Goal: Transaction & Acquisition: Book appointment/travel/reservation

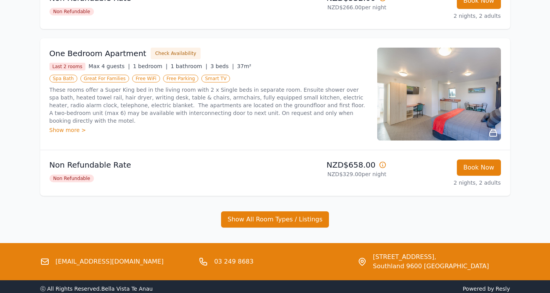
scroll to position [820, 0]
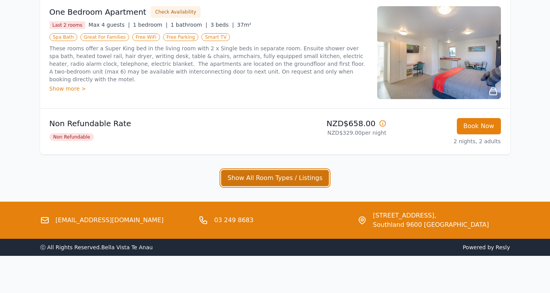
click at [277, 177] on button "Show All Room Types / Listings" at bounding box center [275, 178] width 108 height 16
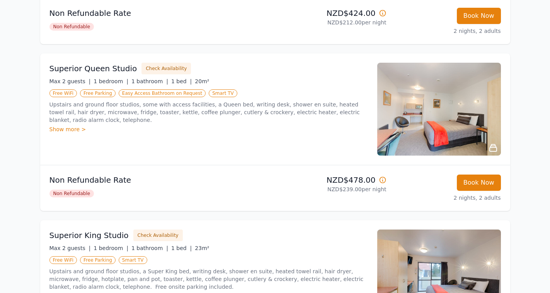
scroll to position [0, 0]
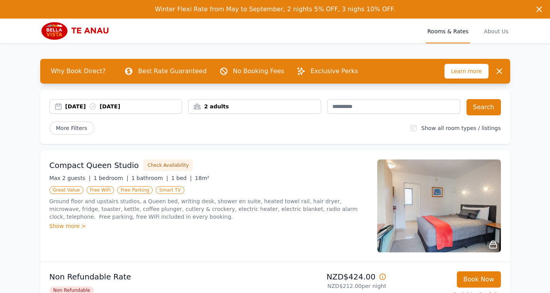
click at [69, 224] on div "Show more >" at bounding box center [208, 226] width 319 height 8
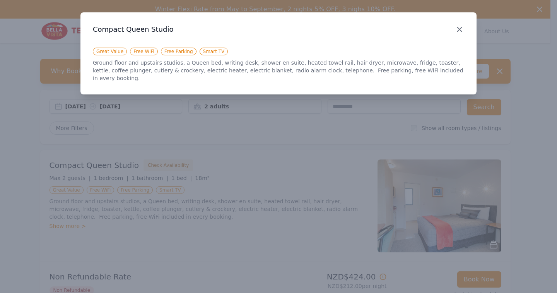
click at [457, 28] on icon "button" at bounding box center [459, 29] width 9 height 9
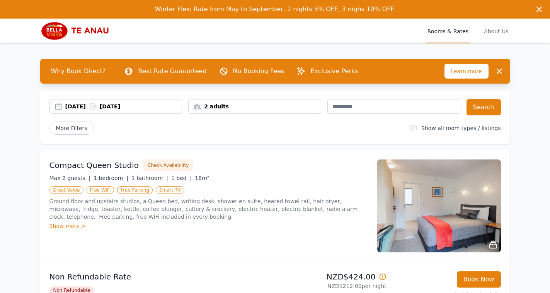
click at [451, 215] on img at bounding box center [439, 205] width 124 height 93
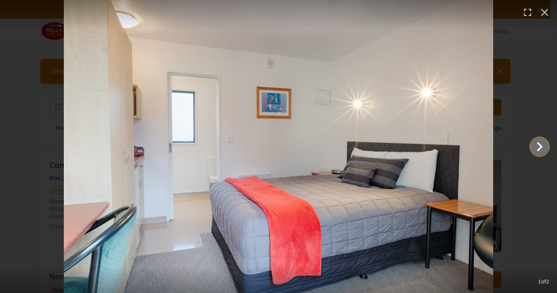
click at [541, 145] on icon "Show slide 2 of 2" at bounding box center [540, 146] width 6 height 9
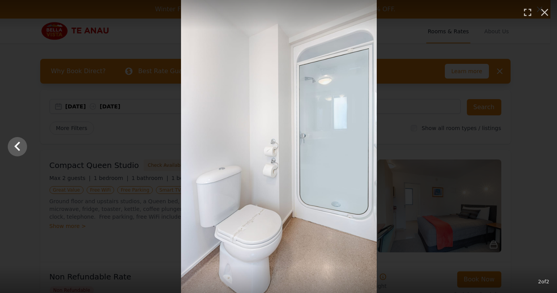
click at [541, 145] on div at bounding box center [278, 146] width 557 height 293
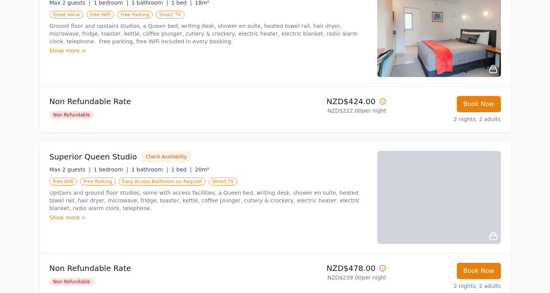
scroll to position [177, 0]
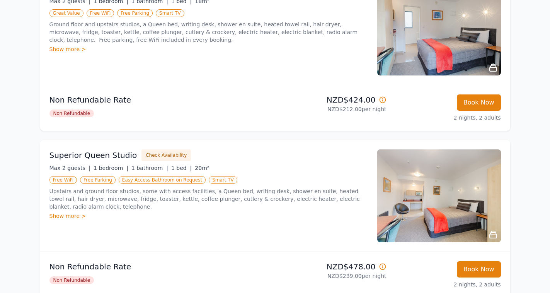
click at [440, 205] on img at bounding box center [439, 195] width 124 height 93
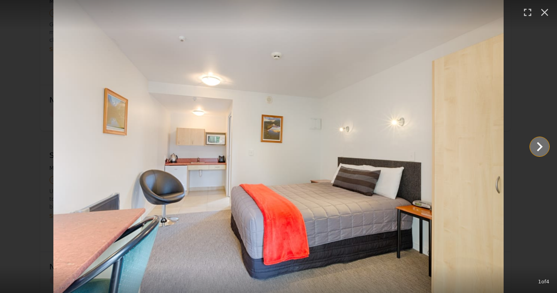
click at [544, 145] on icon "Show slide 2 of 4" at bounding box center [539, 146] width 19 height 19
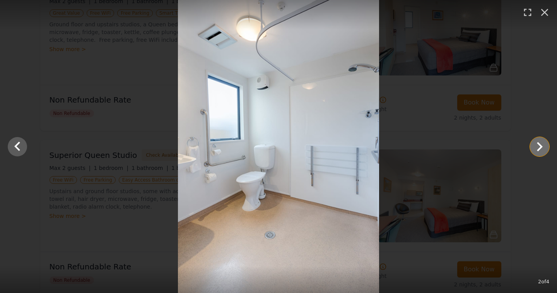
click at [542, 147] on icon "Show slide 3 of 4" at bounding box center [540, 146] width 6 height 9
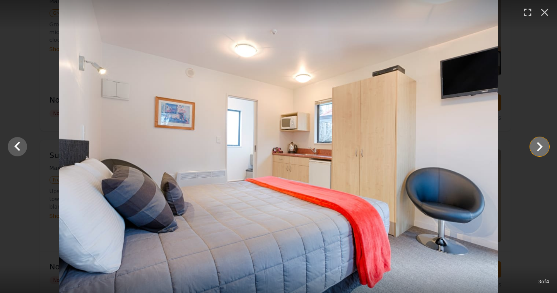
click at [542, 147] on icon "Show slide 4 of 4" at bounding box center [540, 146] width 6 height 9
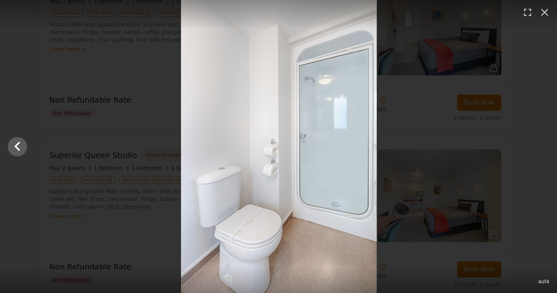
click at [542, 147] on div at bounding box center [278, 146] width 557 height 293
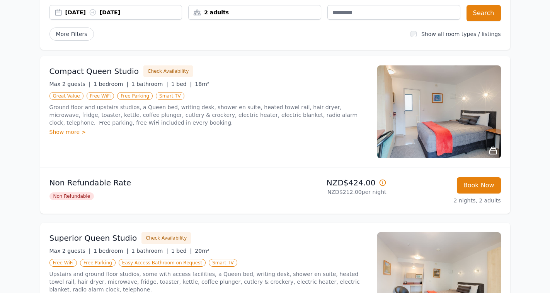
scroll to position [0, 0]
